Goal: Communication & Community: Answer question/provide support

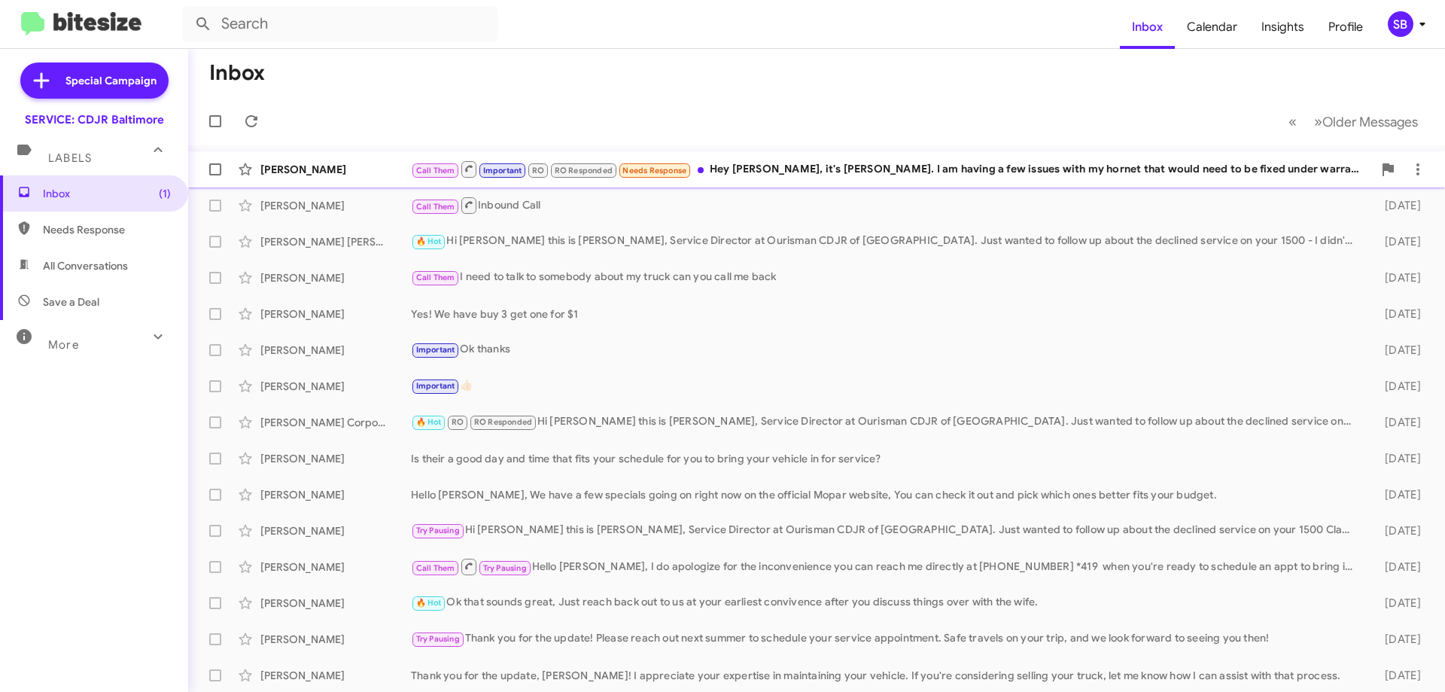
click at [851, 168] on div "Call Them Important RO RO Responded Needs Response Hey Michael, it's Gwen Allen…" at bounding box center [892, 169] width 962 height 19
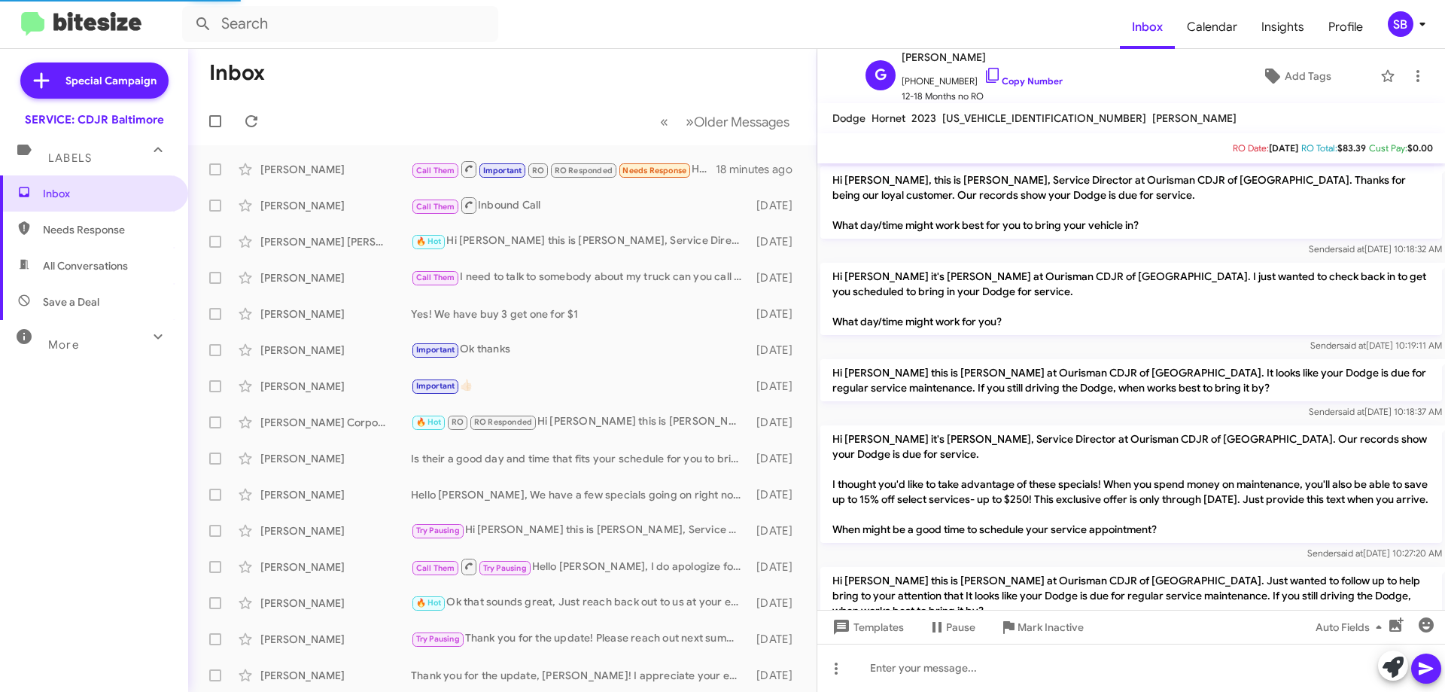
scroll to position [1004, 0]
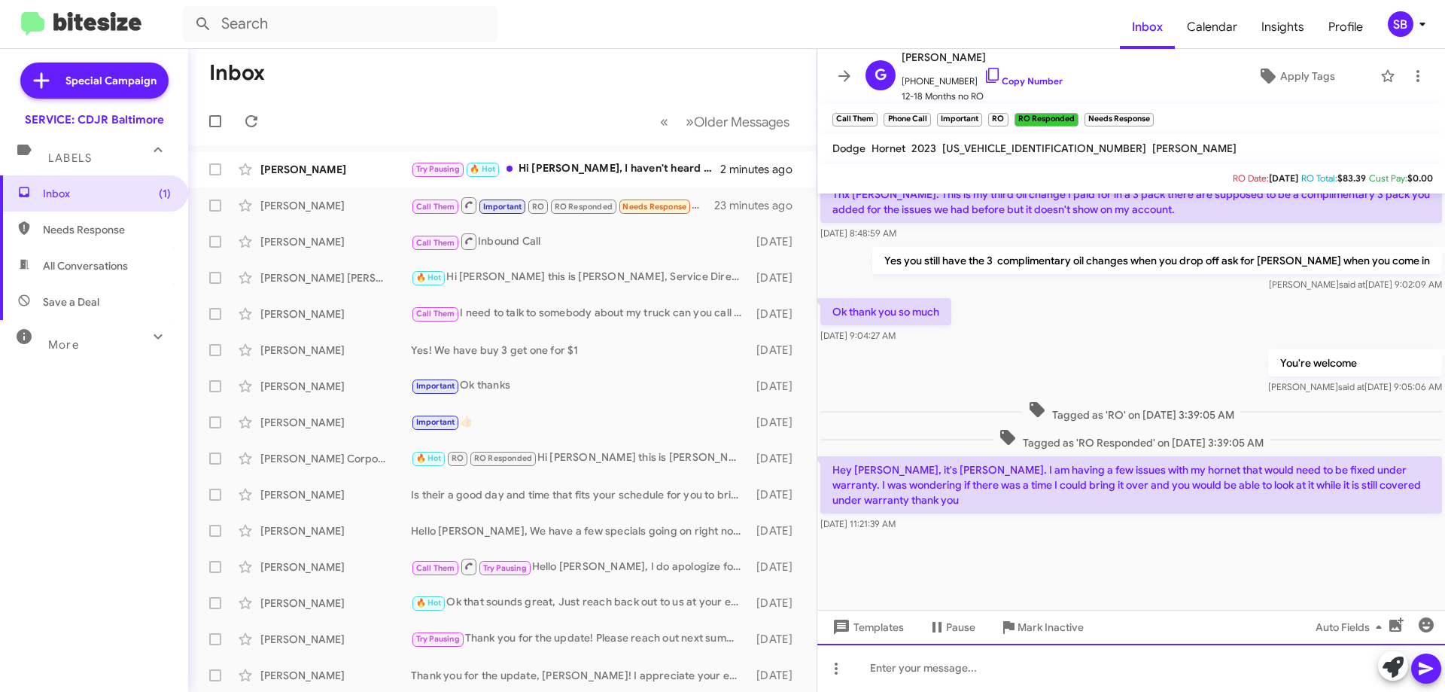
click at [1016, 689] on div at bounding box center [1131, 668] width 628 height 48
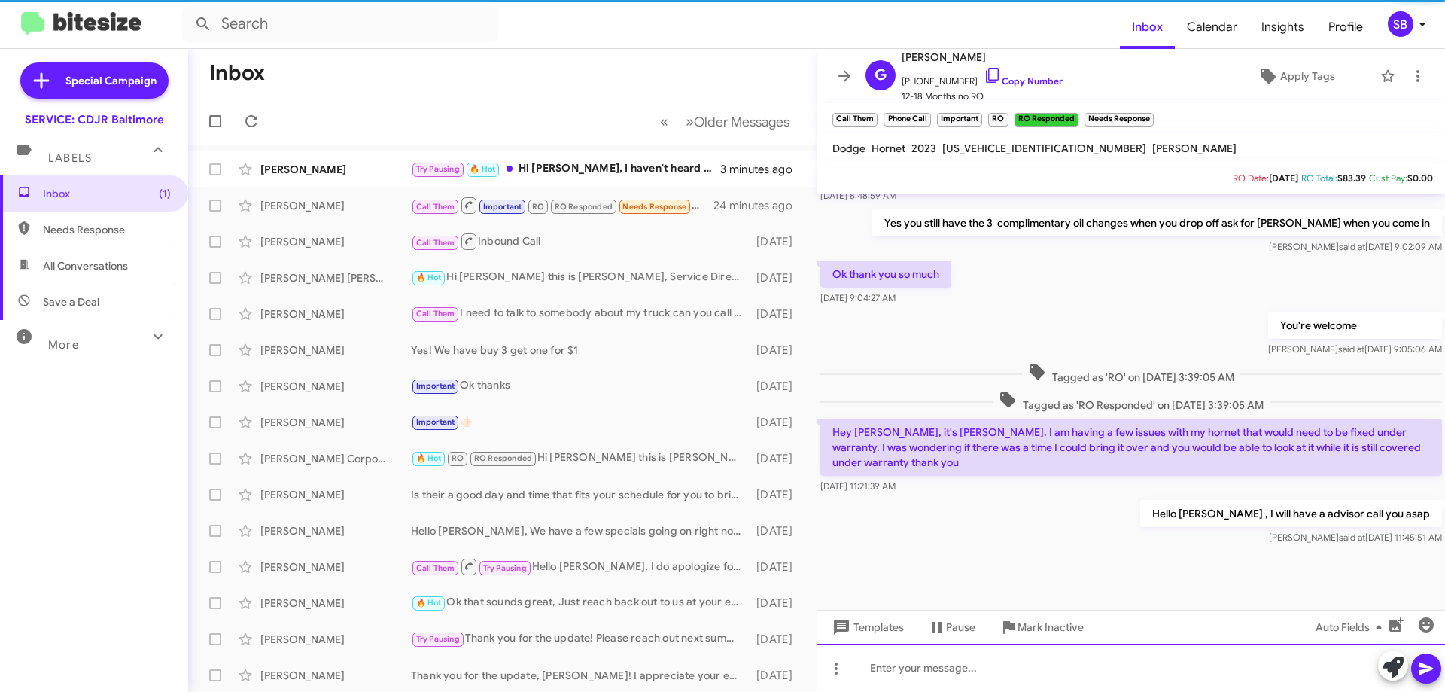
scroll to position [1089, 0]
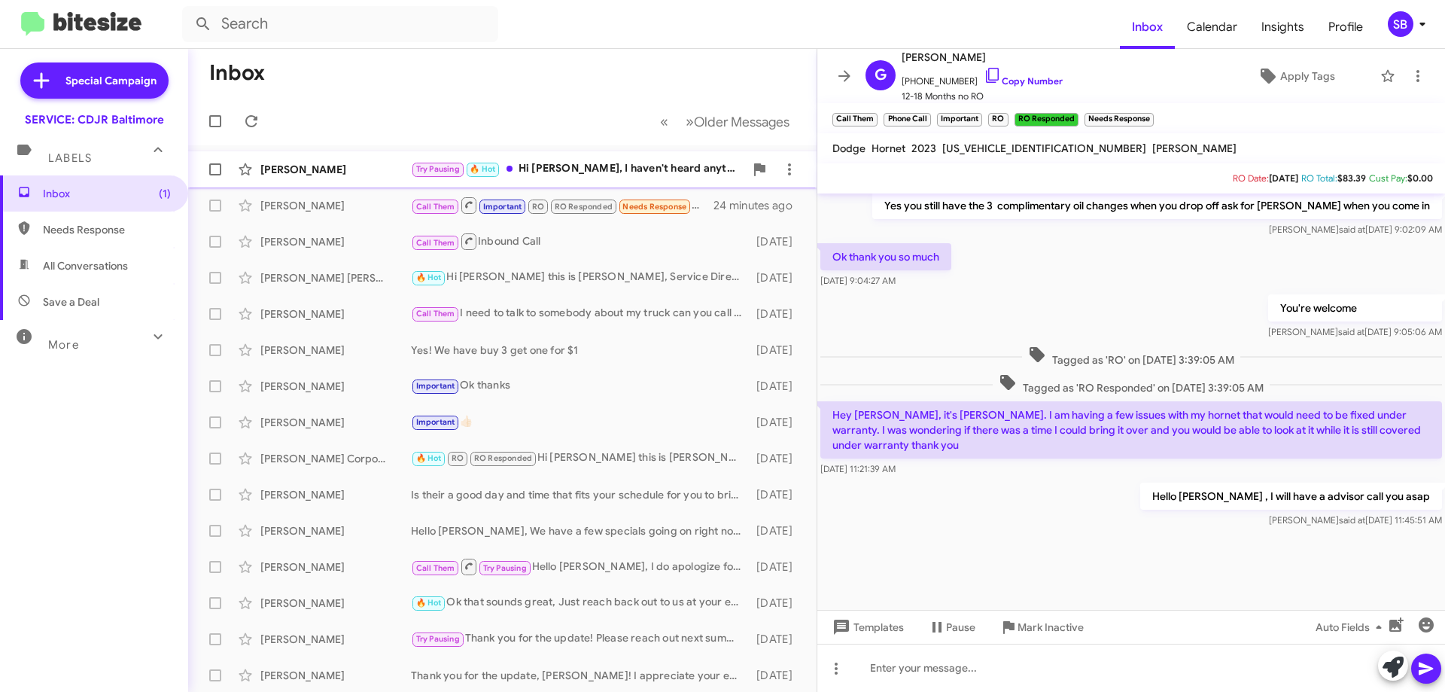
click at [617, 169] on div "Try Pausing 🔥 Hot Hi Michael, I haven't heard anything from the staff about set…" at bounding box center [577, 168] width 333 height 17
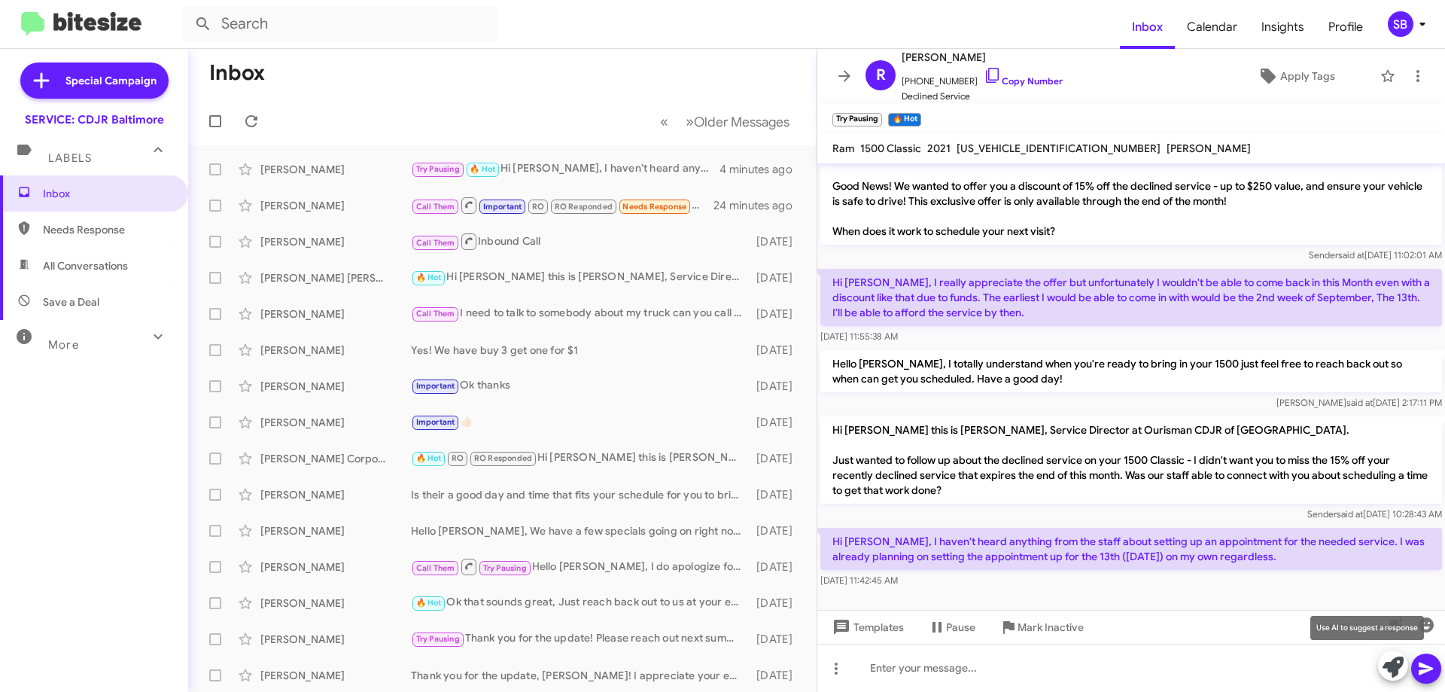
click at [1396, 673] on icon at bounding box center [1393, 666] width 21 height 21
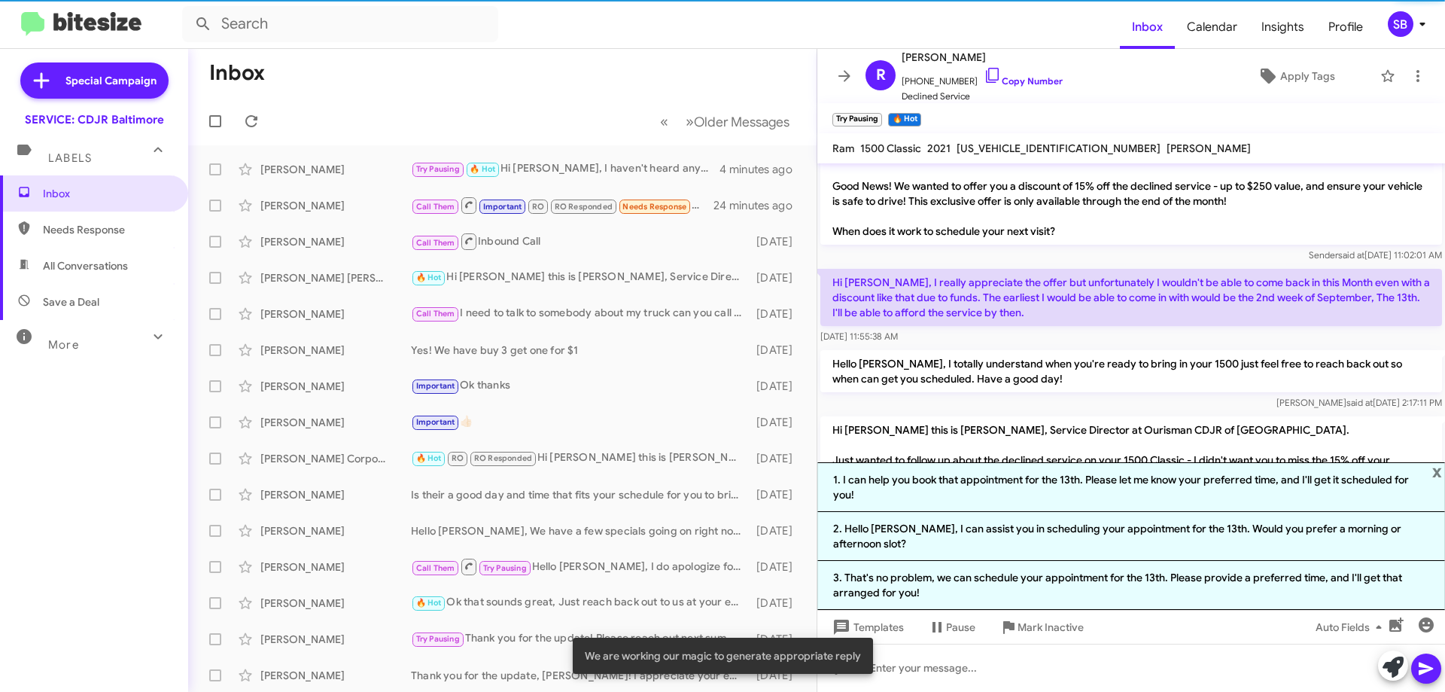
scroll to position [172, 0]
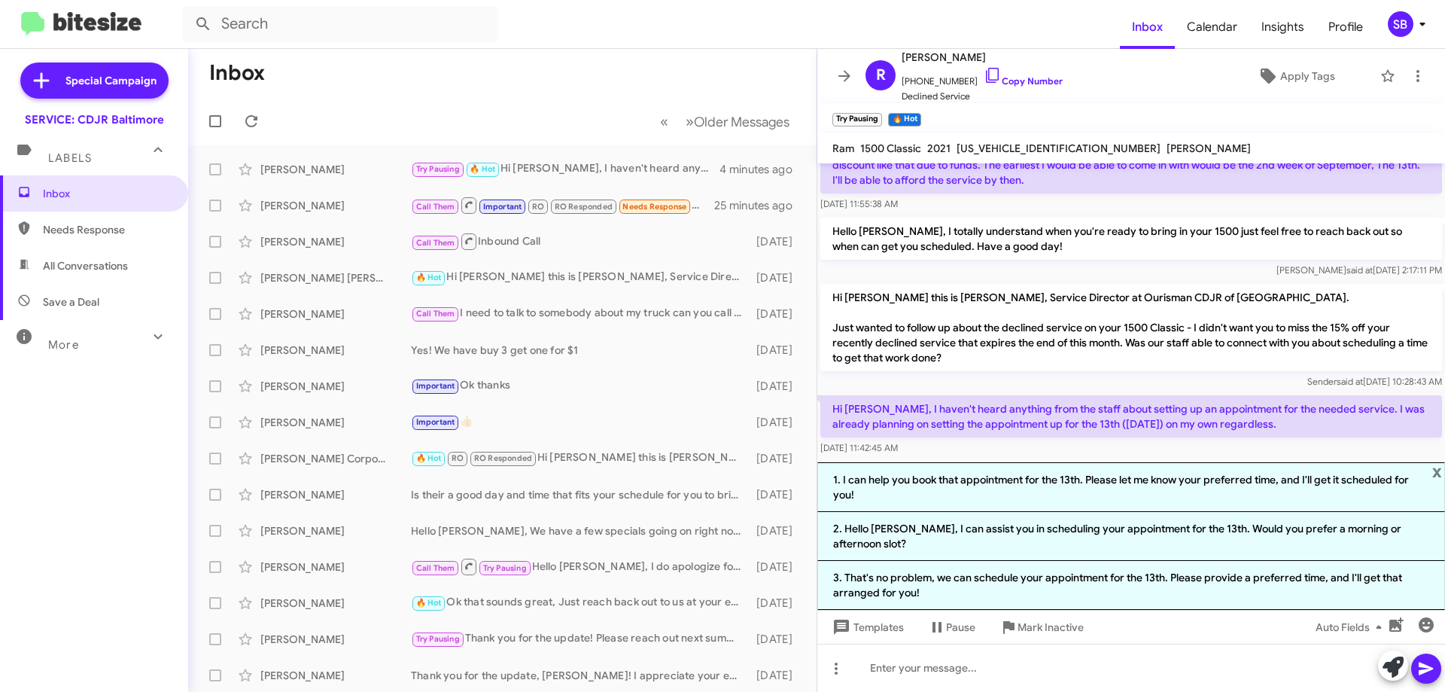
click at [1283, 449] on div "[DATE] 11:42:45 AM" at bounding box center [1131, 447] width 622 height 15
click at [1439, 480] on span "x" at bounding box center [1437, 471] width 10 height 18
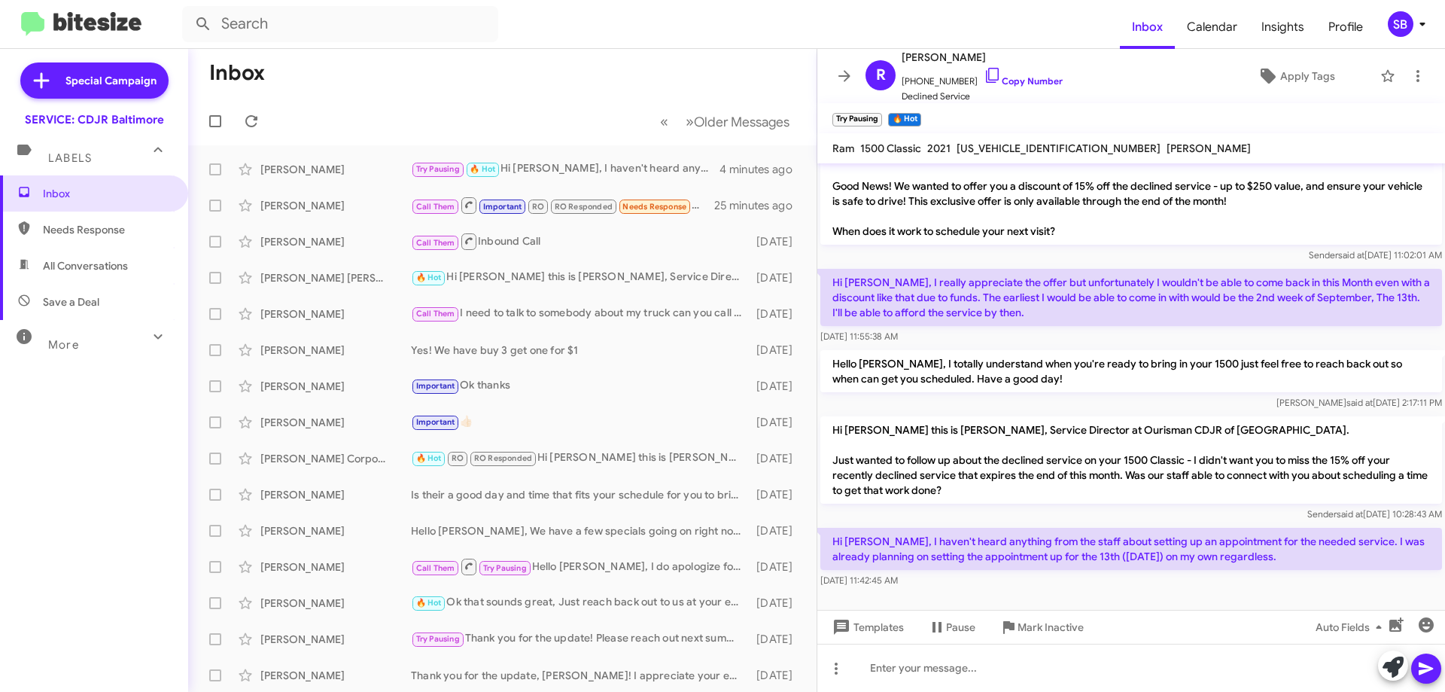
scroll to position [39, 0]
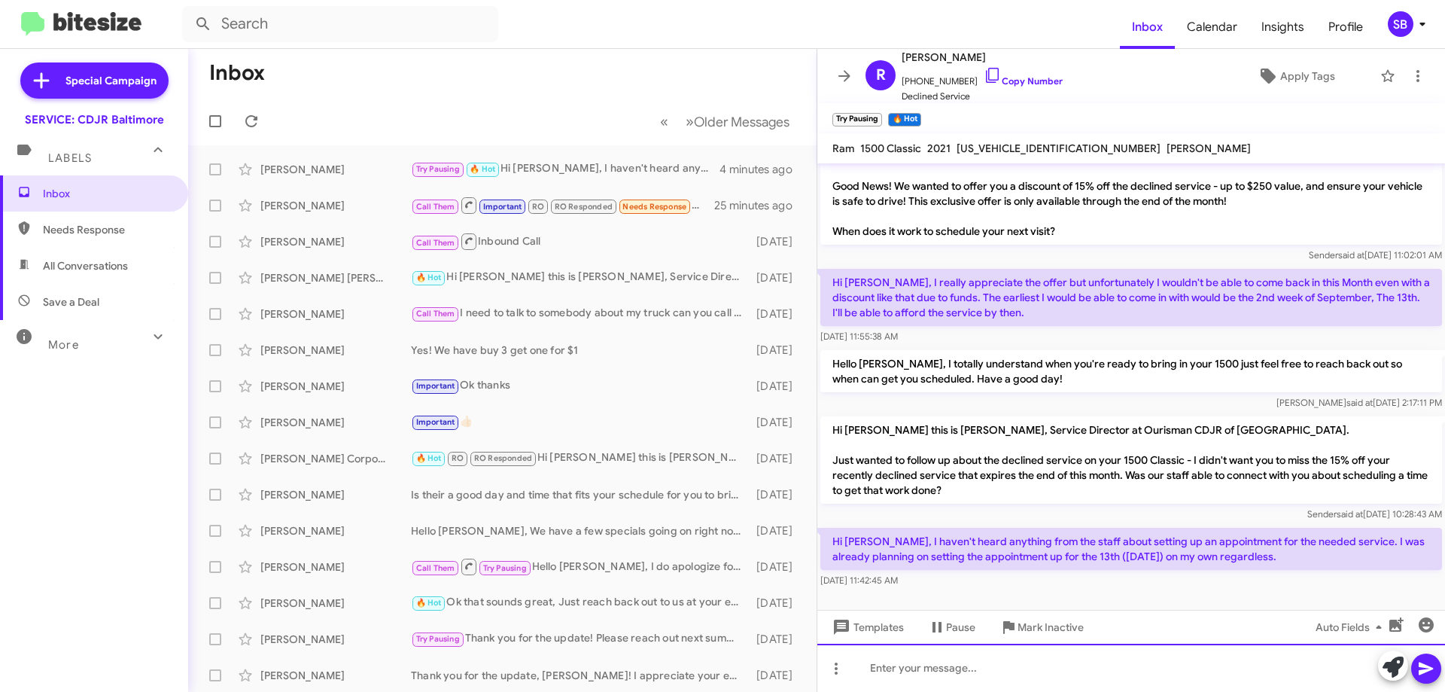
drag, startPoint x: 930, startPoint y: 680, endPoint x: 939, endPoint y: 665, distance: 17.6
click at [933, 676] on div at bounding box center [1131, 668] width 628 height 48
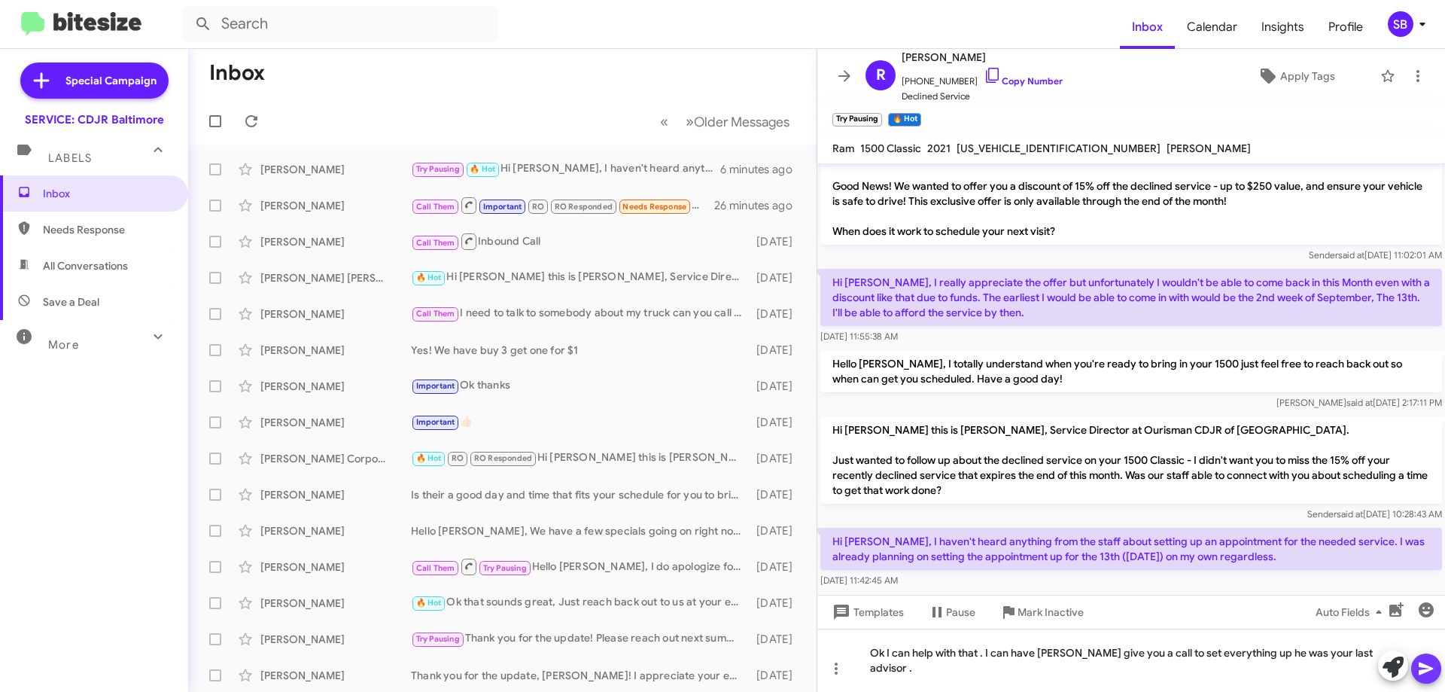
click at [1422, 669] on icon at bounding box center [1426, 668] width 18 height 18
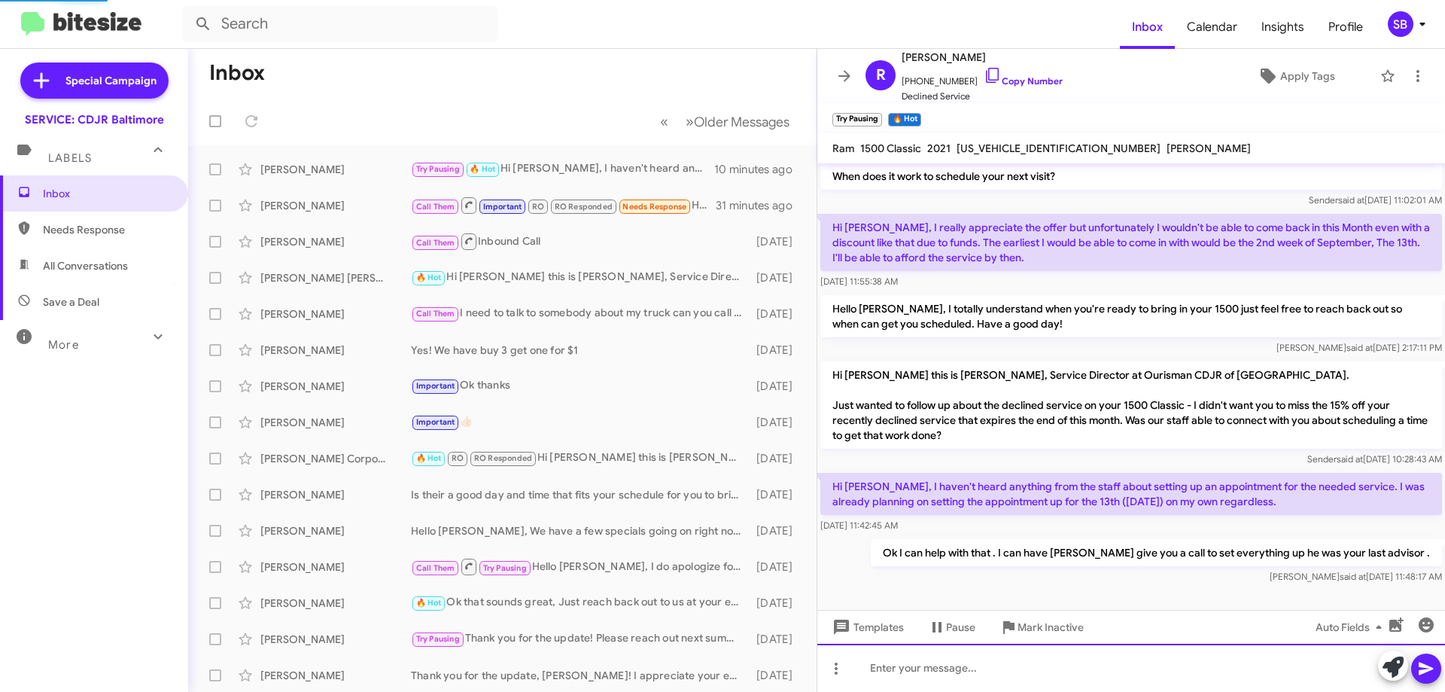
scroll to position [0, 0]
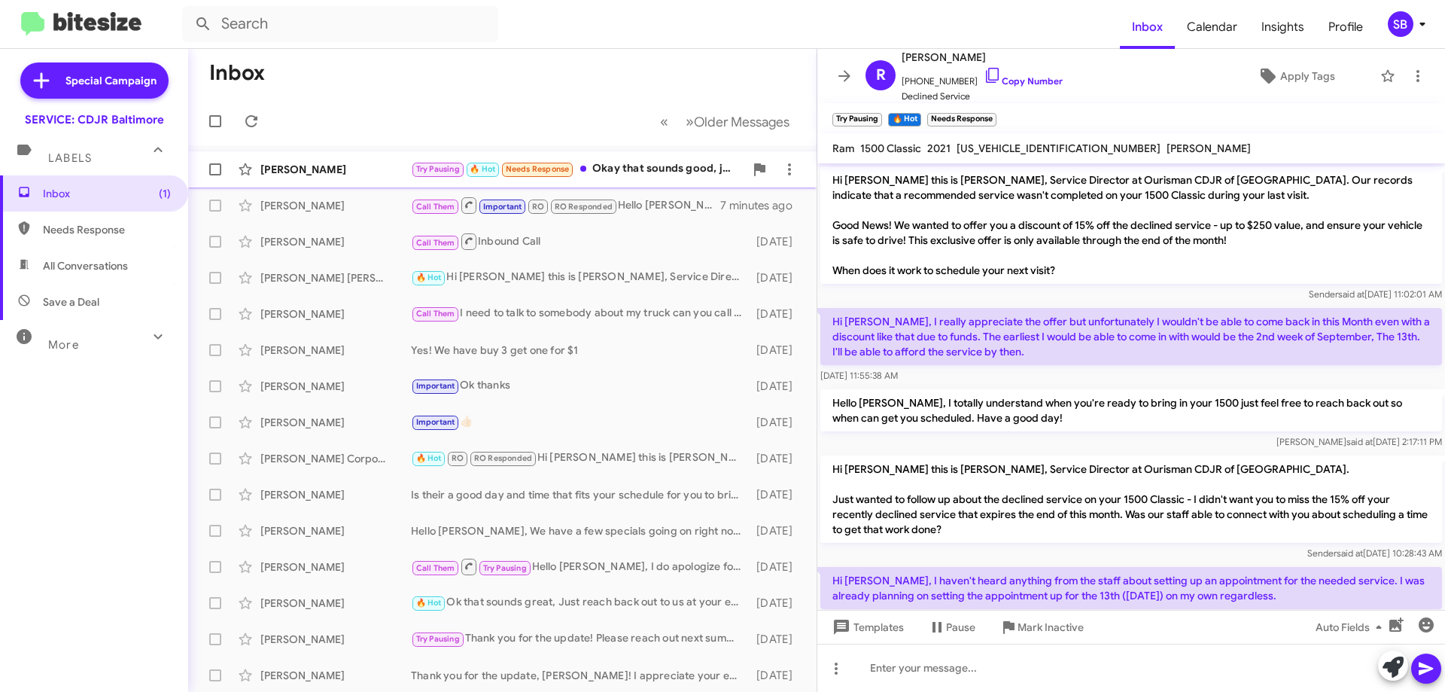
click at [657, 166] on div "Try Pausing 🔥 Hot Needs Response Okay that sounds good, just so you know just f…" at bounding box center [577, 168] width 333 height 17
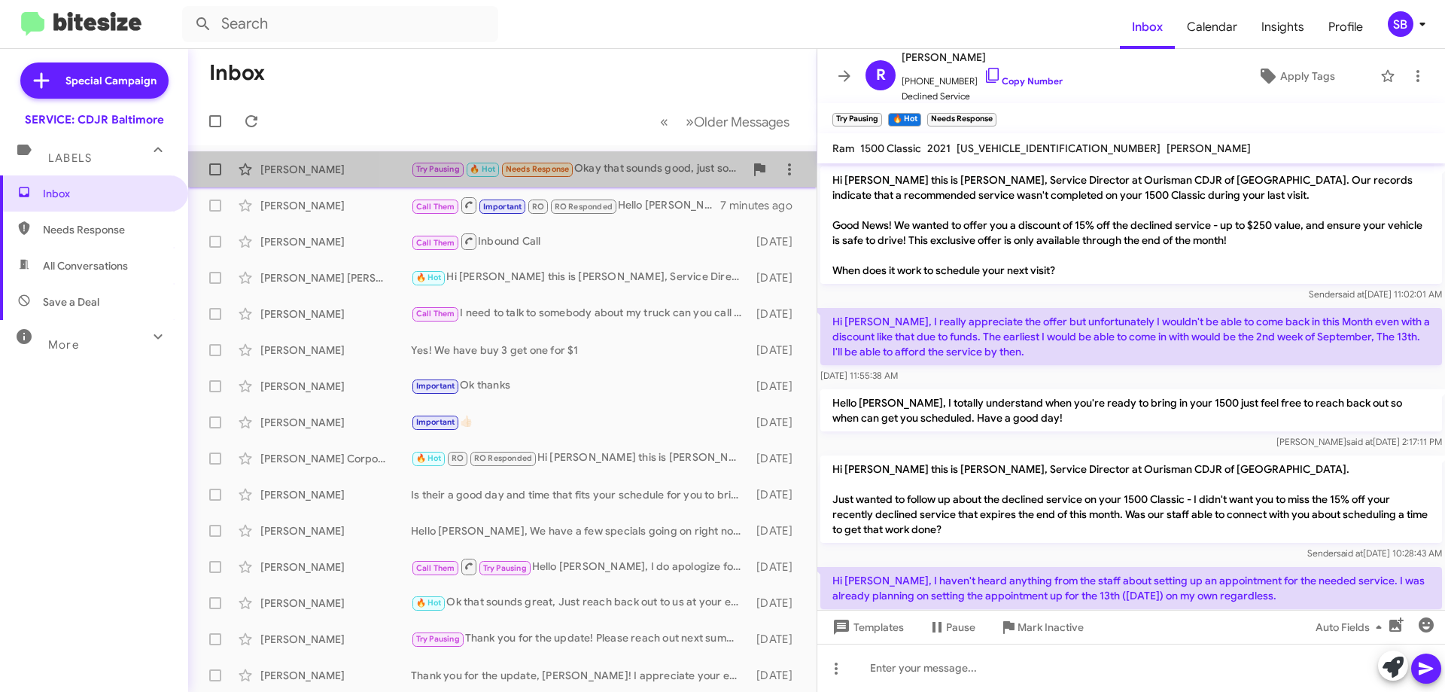
click at [669, 172] on div "Try Pausing 🔥 Hot Needs Response Okay that sounds good, just so you know just f…" at bounding box center [577, 168] width 333 height 17
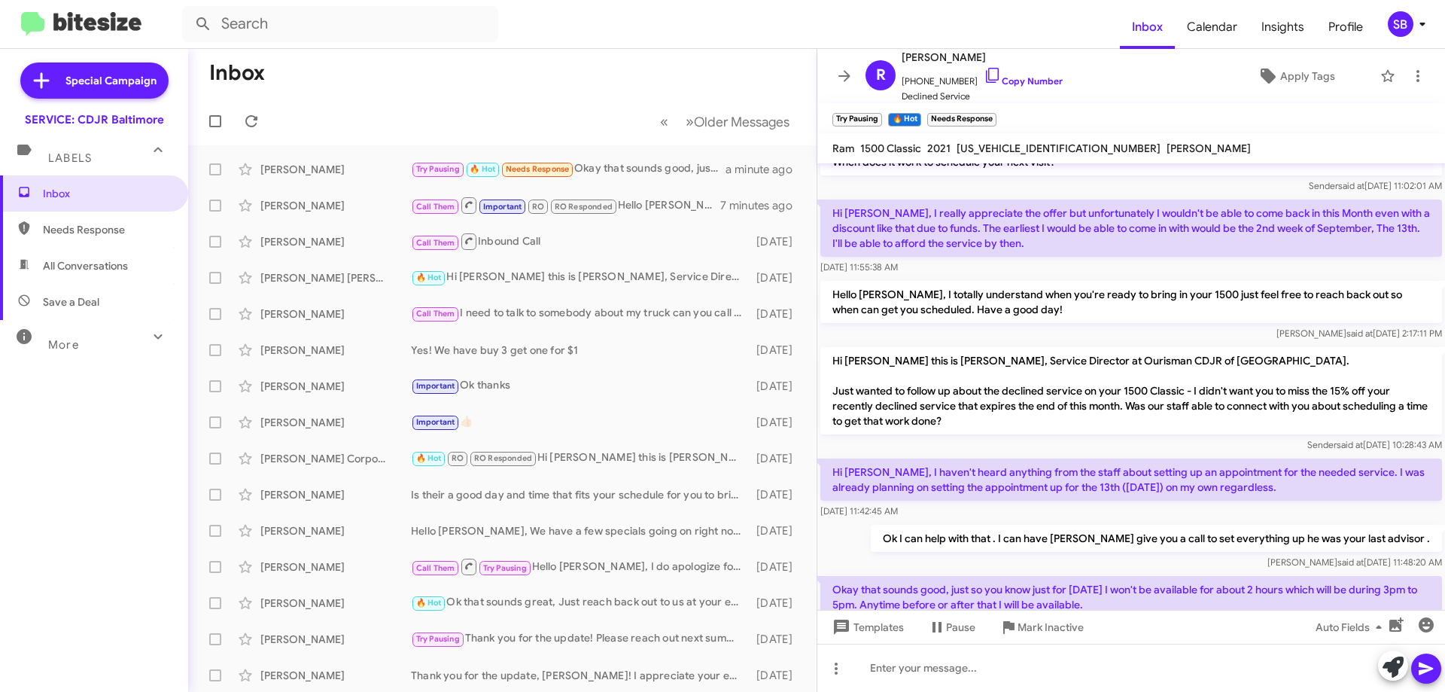
scroll to position [164, 0]
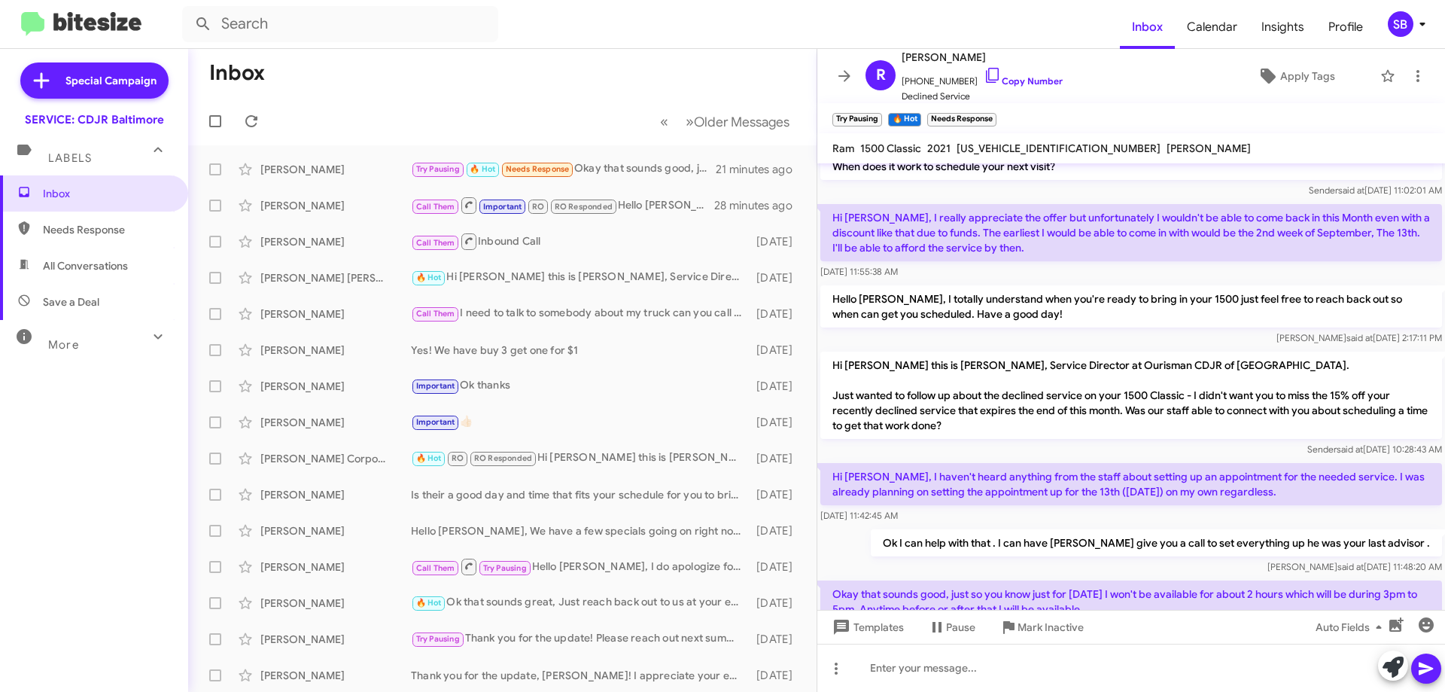
scroll to position [164, 0]
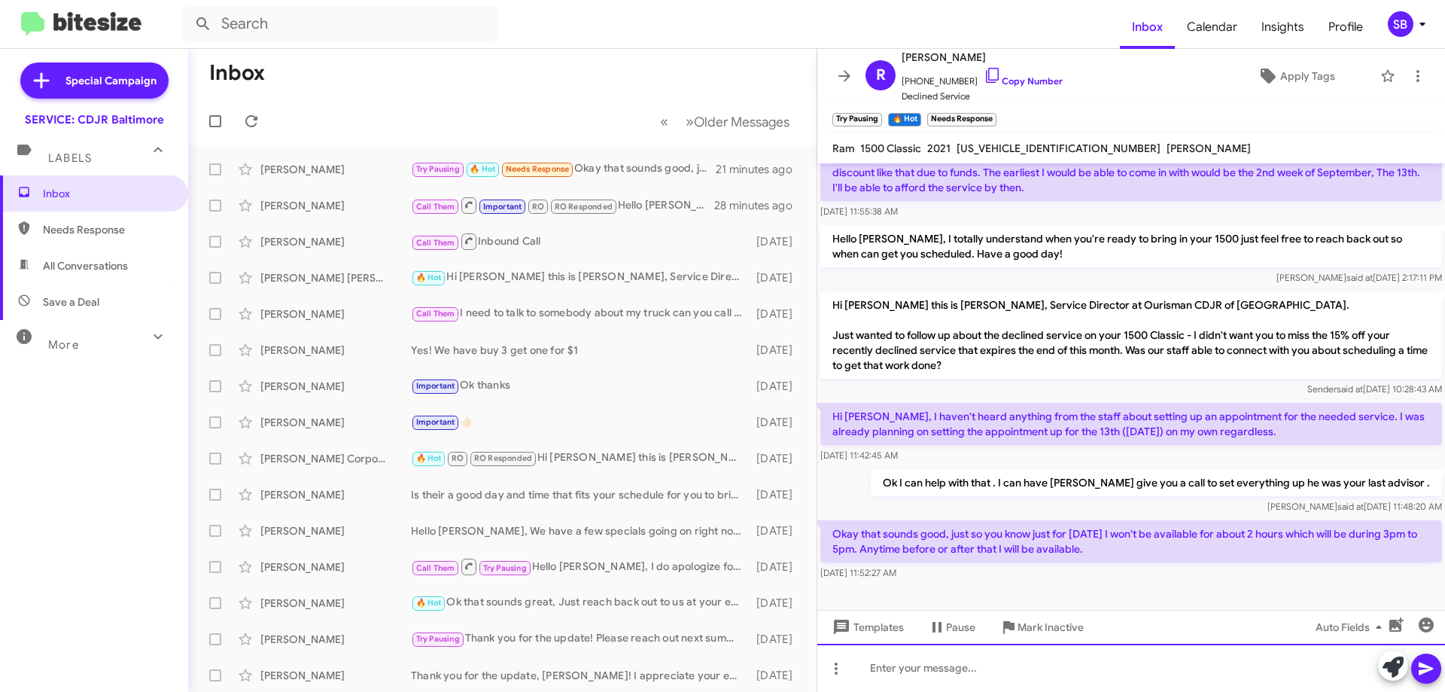
click at [1122, 677] on div at bounding box center [1131, 668] width 628 height 48
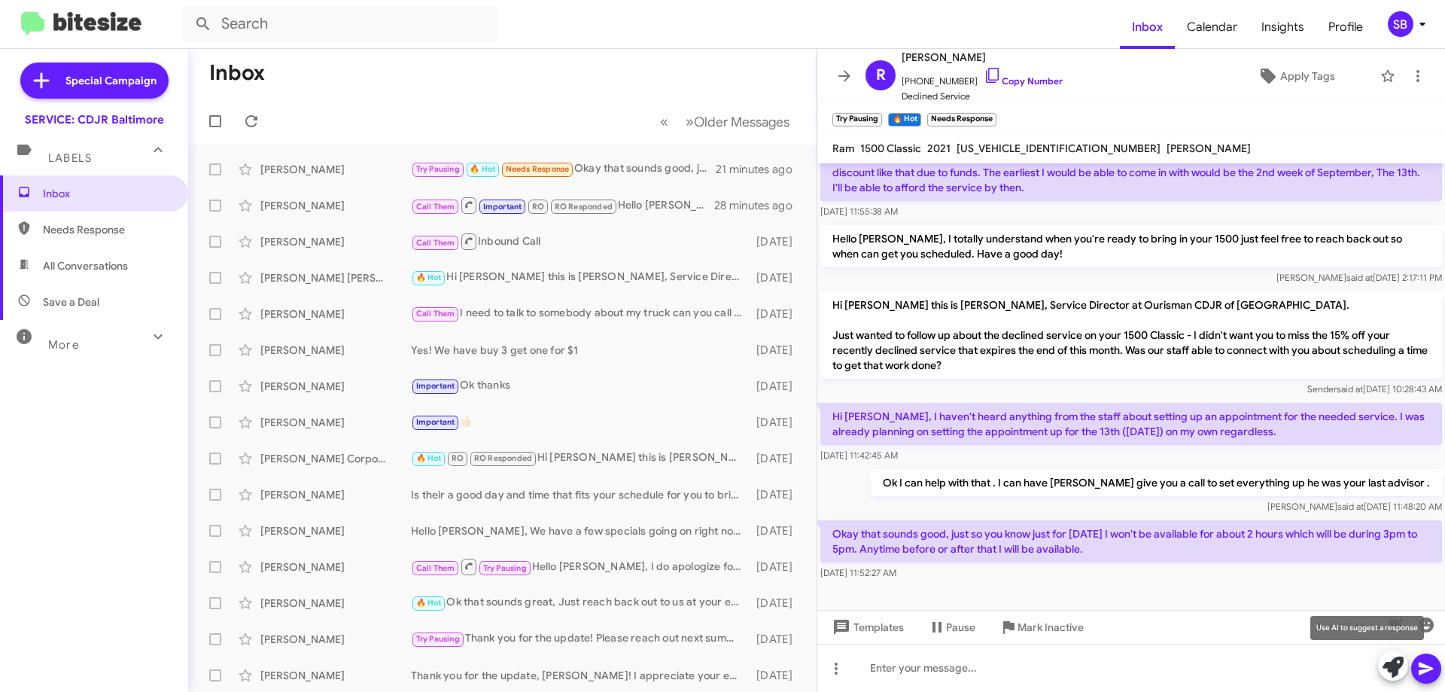
click at [1396, 666] on icon at bounding box center [1393, 666] width 21 height 21
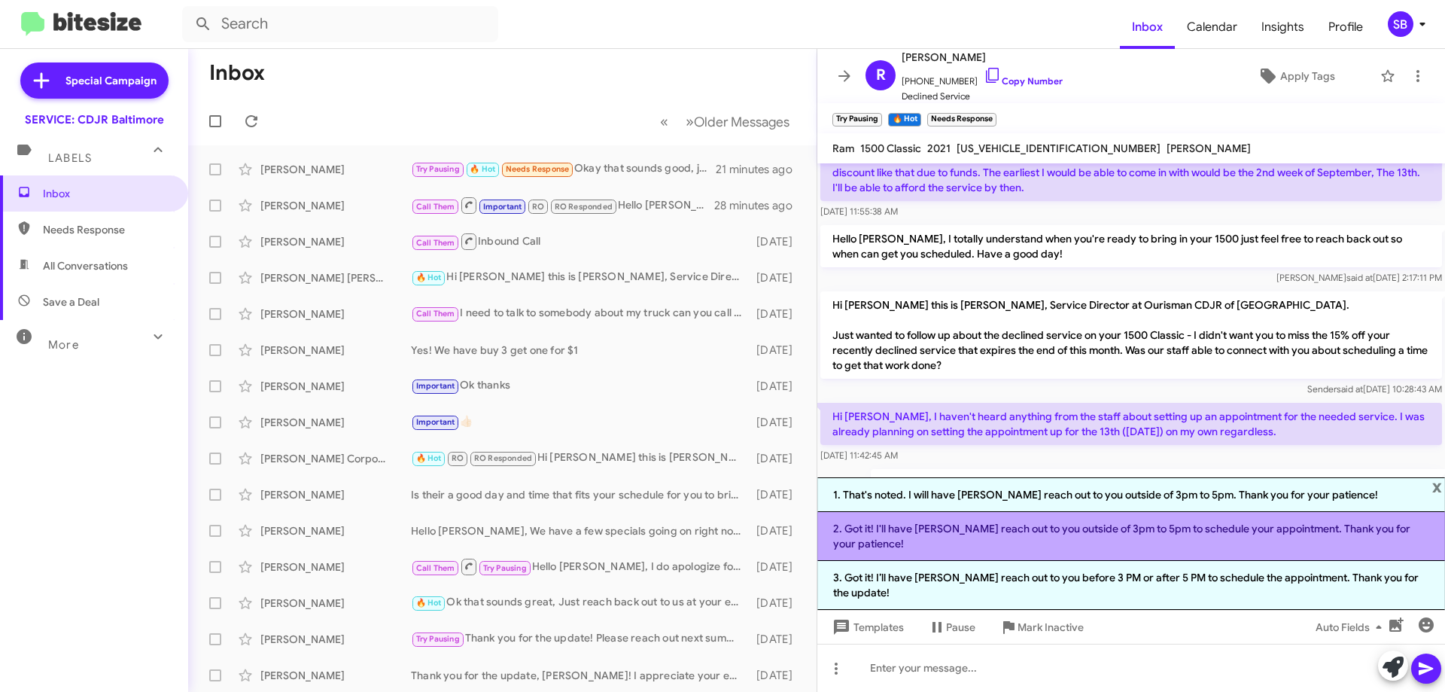
click at [1082, 561] on li "2. Got it! I'll have [PERSON_NAME] reach out to you outside of 3pm to 5pm to sc…" at bounding box center [1131, 536] width 628 height 49
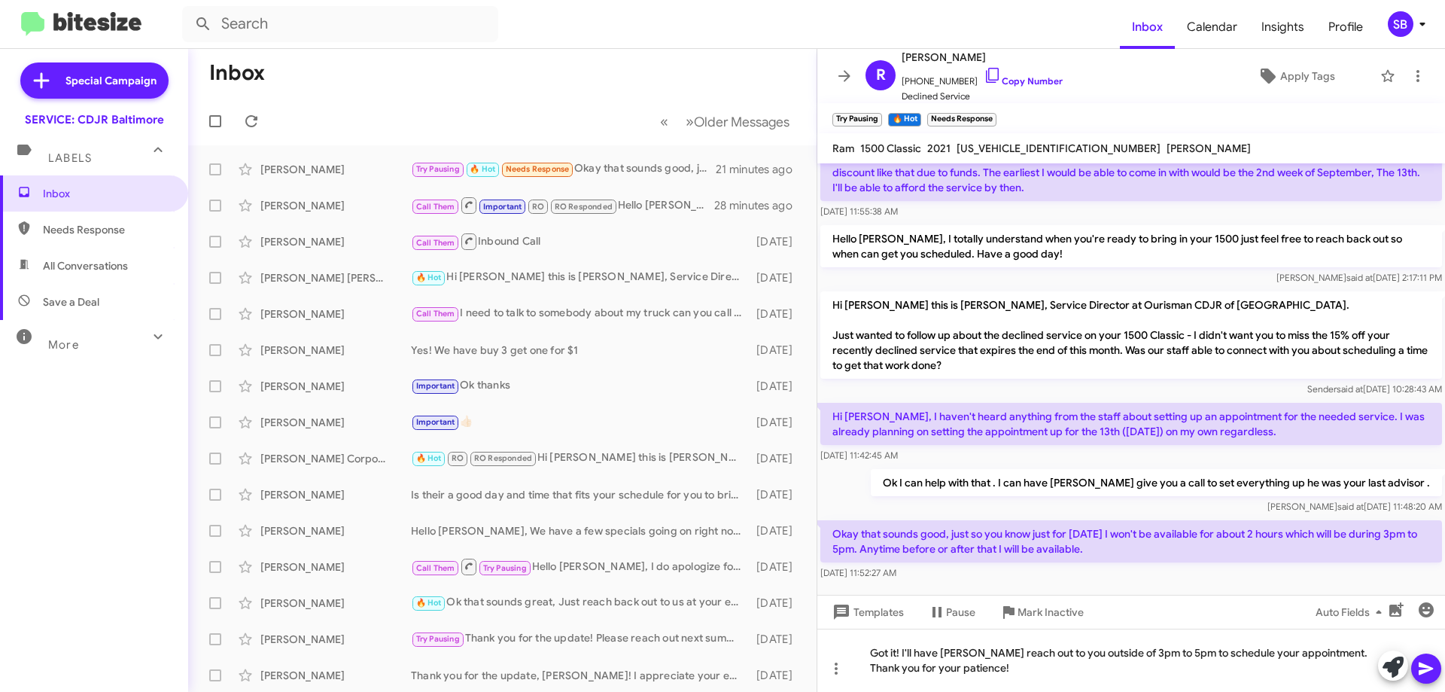
click at [1418, 674] on icon at bounding box center [1426, 668] width 18 height 18
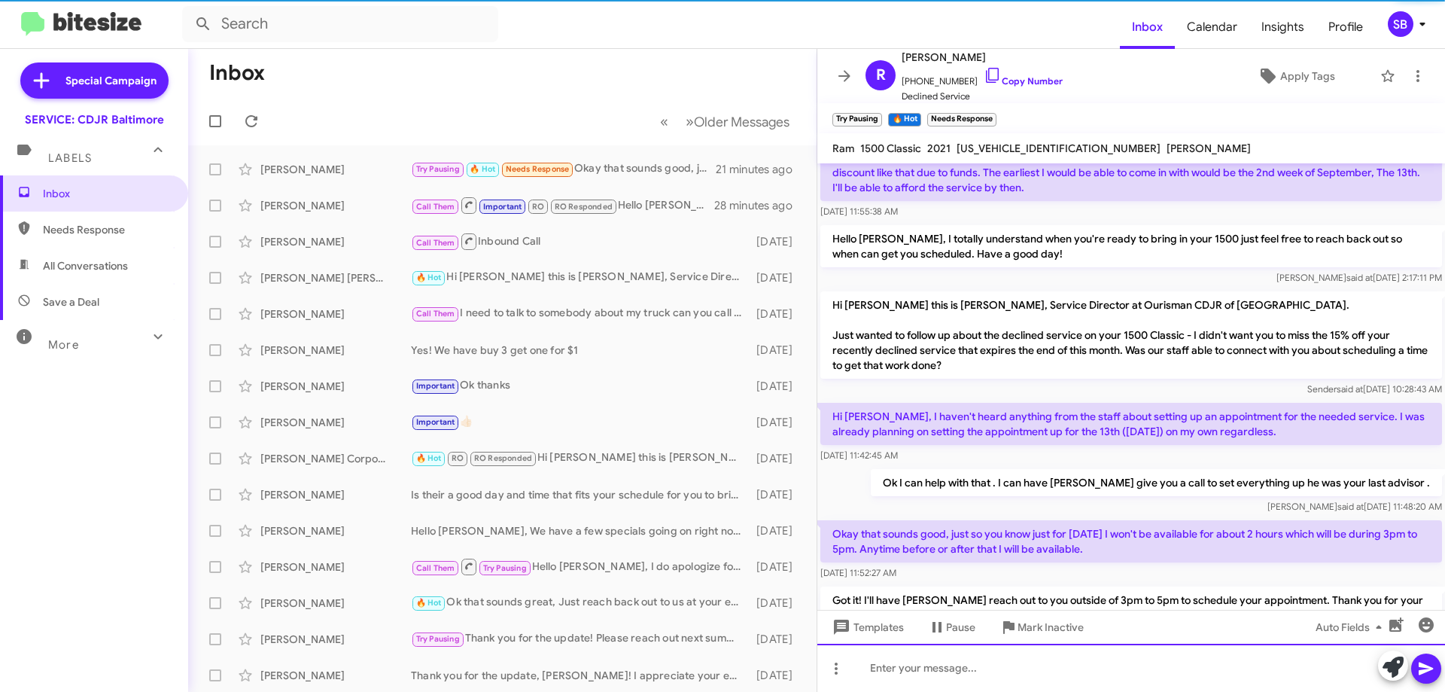
scroll to position [0, 0]
